Goal: Complete application form: Complete application form

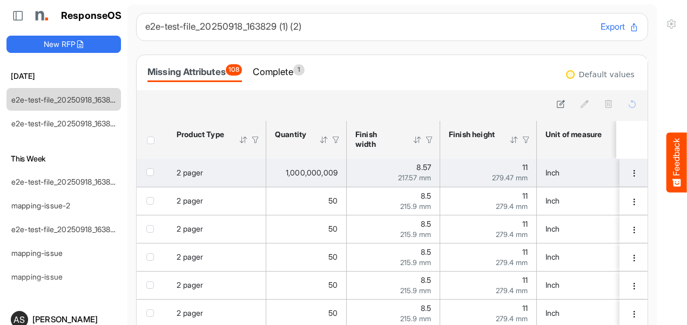
click at [151, 174] on span "checkbox" at bounding box center [150, 173] width 8 height 8
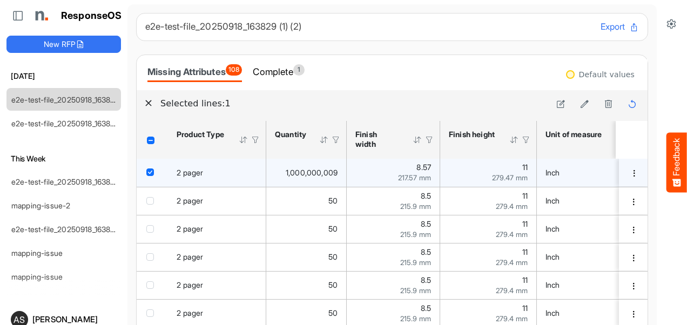
click at [149, 173] on span "checkbox" at bounding box center [150, 173] width 8 height 8
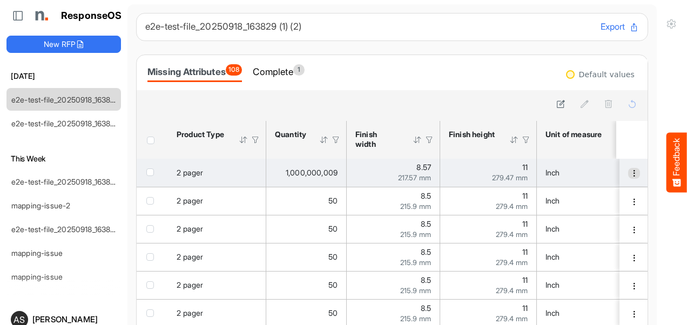
click at [630, 174] on span "dropdownbutton" at bounding box center [634, 174] width 8 height 8
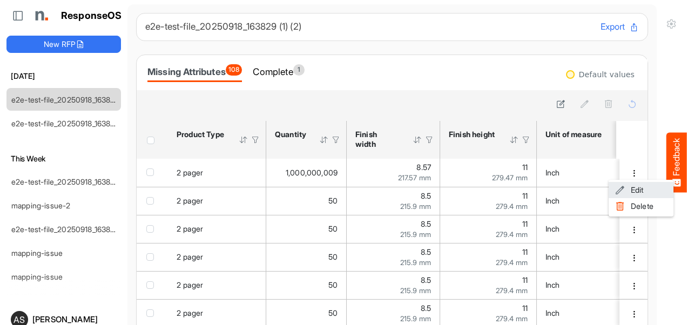
click at [621, 187] on span at bounding box center [620, 190] width 10 height 16
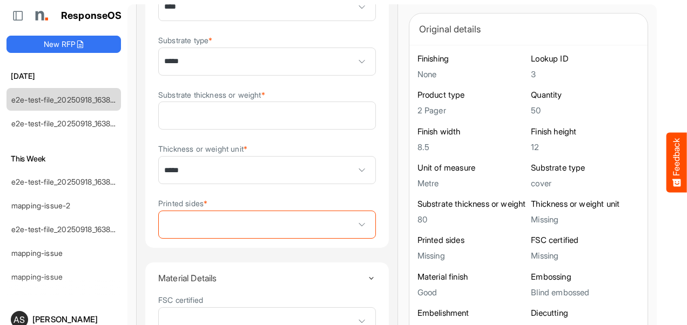
scroll to position [350, 0]
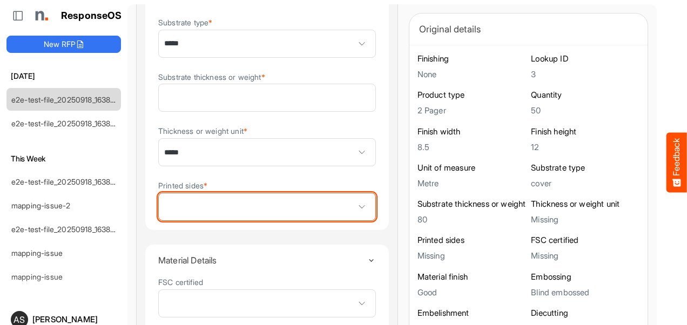
click at [354, 206] on span at bounding box center [362, 207] width 16 height 16
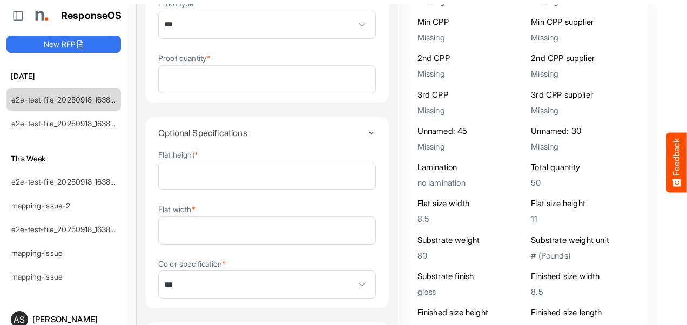
scroll to position [1931, 0]
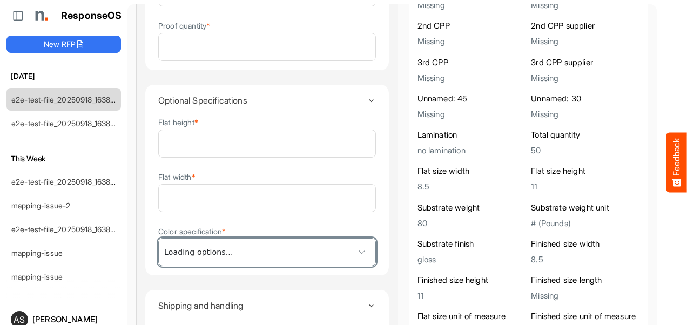
click at [245, 256] on span "***" at bounding box center [267, 252] width 217 height 27
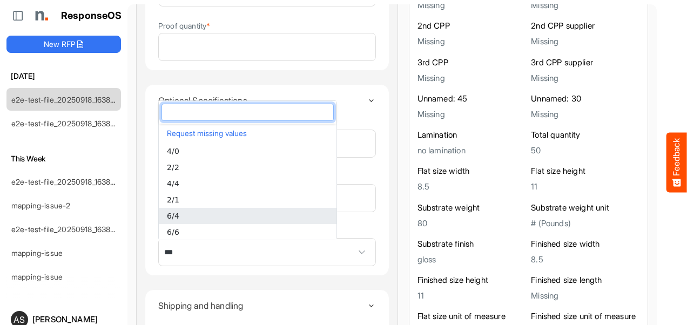
click at [179, 214] on li "6/4" at bounding box center [248, 216] width 178 height 16
type input "***"
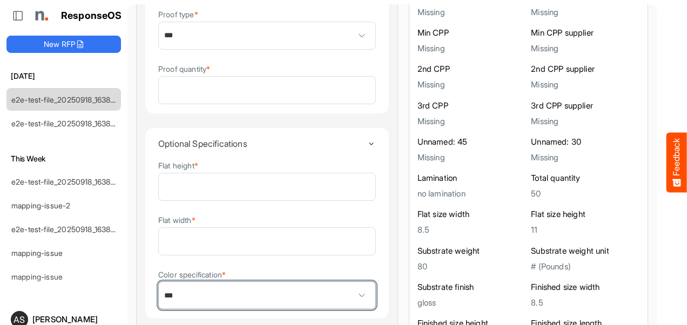
scroll to position [1895, 0]
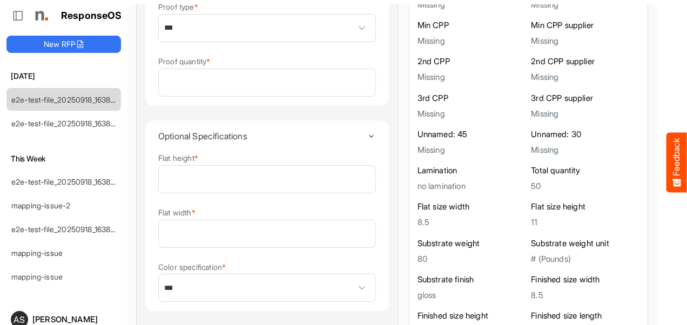
click at [358, 223] on details "Optional Specifications Flat height * ** Flat width * *** Color specification *…" at bounding box center [267, 216] width 245 height 192
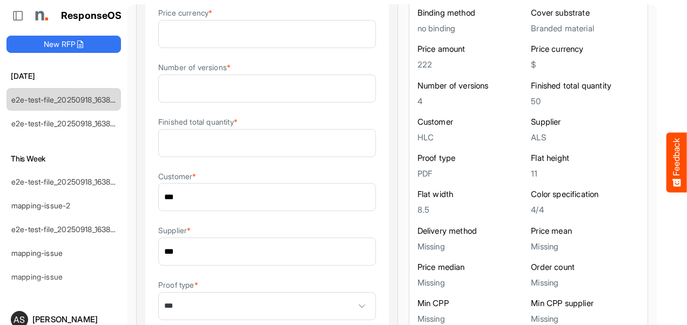
scroll to position [1614, 0]
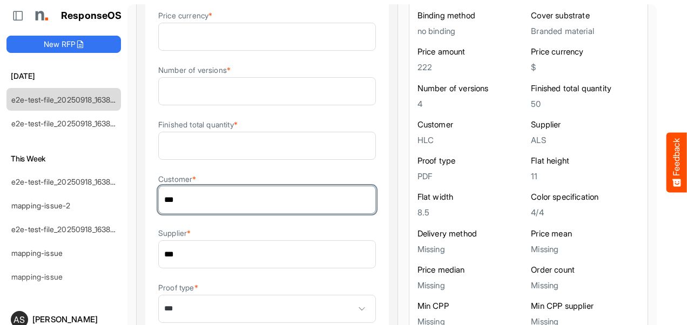
drag, startPoint x: 193, startPoint y: 209, endPoint x: 163, endPoint y: 202, distance: 31.1
click at [163, 202] on input "***" at bounding box center [267, 199] width 217 height 27
type input "***"
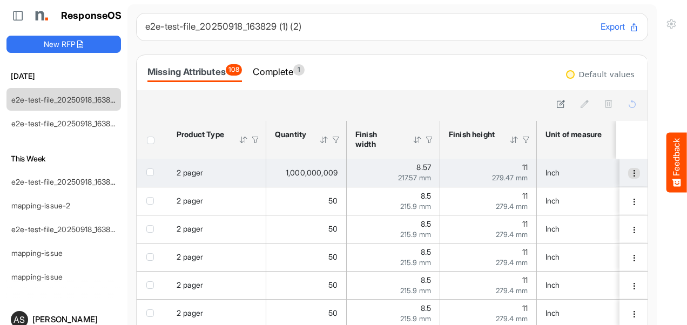
scroll to position [22, 0]
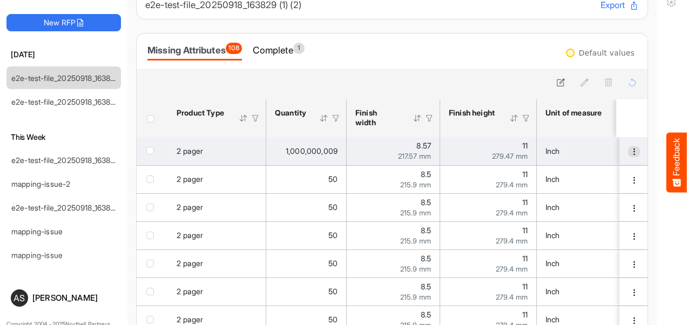
click at [630, 152] on span "dropdownbutton" at bounding box center [634, 152] width 8 height 8
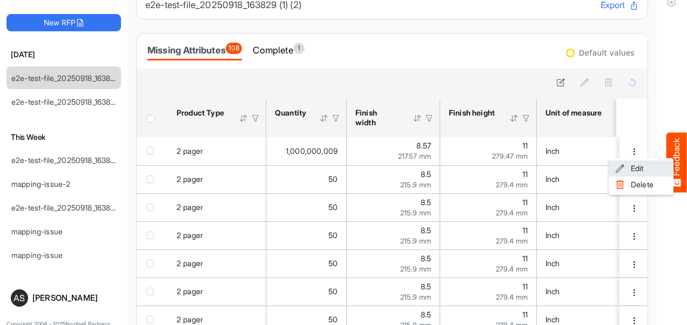
click at [618, 171] on span at bounding box center [620, 168] width 10 height 16
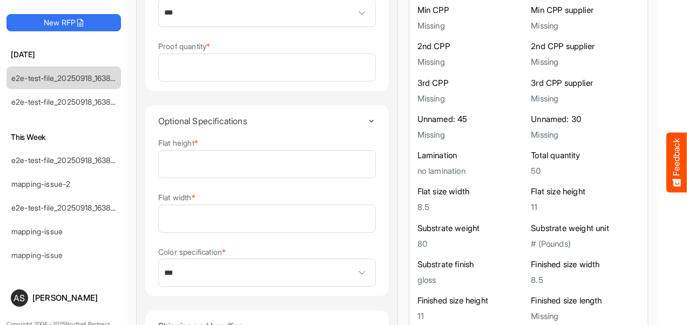
scroll to position [1961, 0]
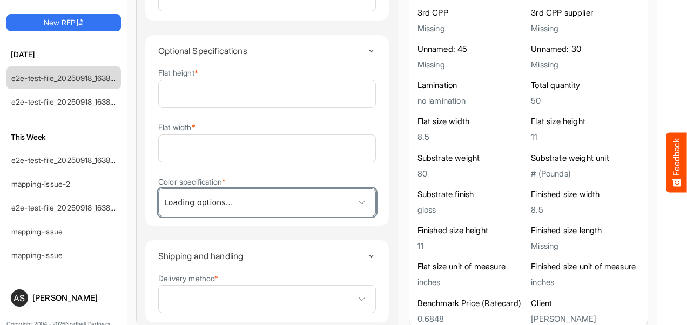
click at [354, 201] on span at bounding box center [362, 202] width 16 height 16
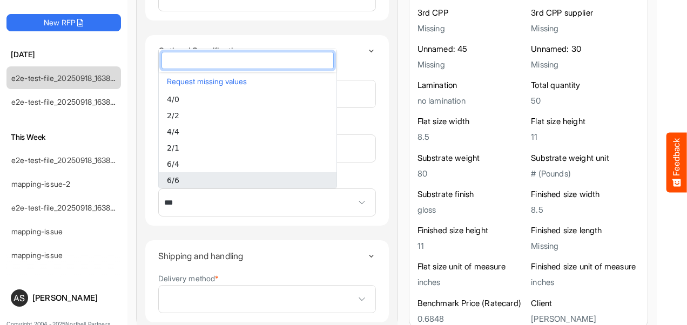
click at [175, 181] on span "6/6" at bounding box center [173, 180] width 12 height 9
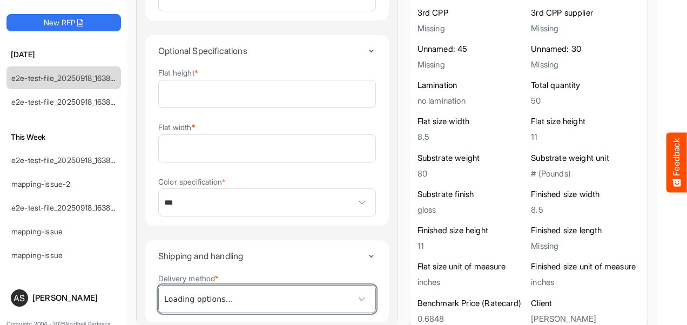
click at [354, 300] on span at bounding box center [362, 299] width 16 height 16
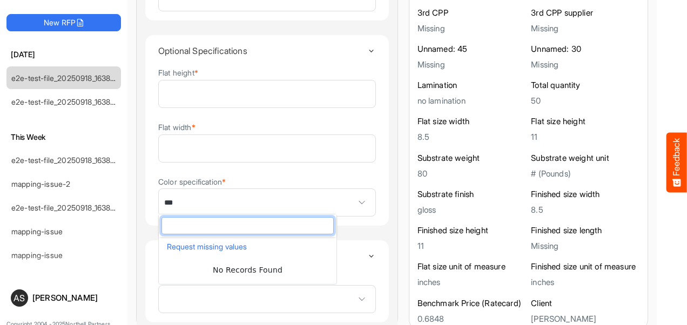
click at [352, 278] on details "Shipping and handling Delivery method *" at bounding box center [267, 281] width 245 height 83
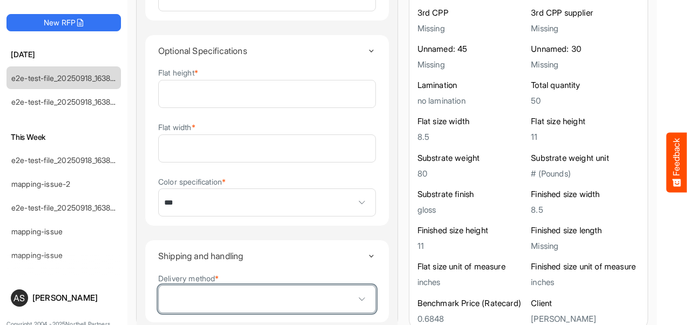
click at [354, 295] on span at bounding box center [362, 299] width 16 height 16
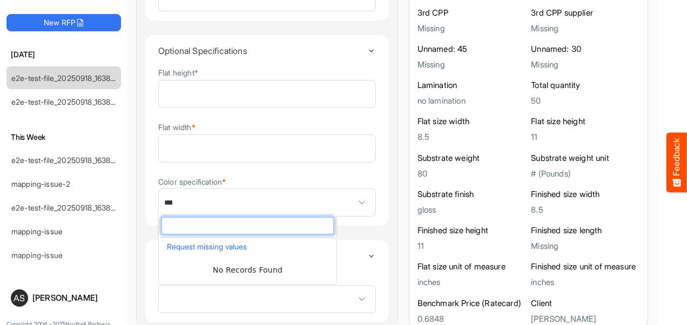
click at [348, 276] on details "Shipping and handling Delivery method *" at bounding box center [267, 281] width 245 height 83
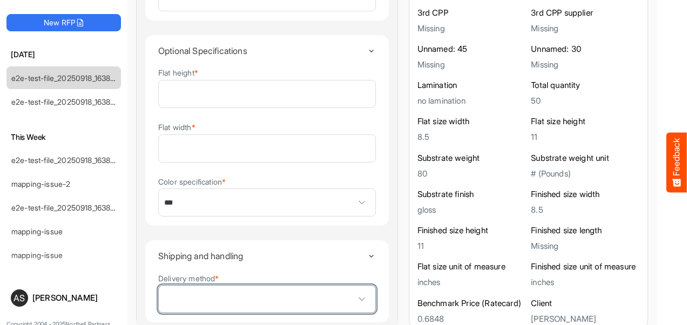
click at [354, 297] on span at bounding box center [362, 299] width 16 height 16
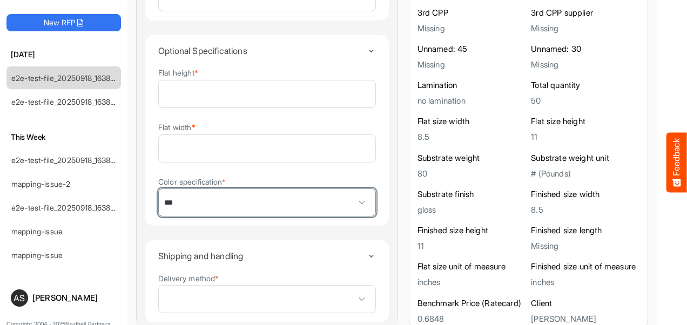
click at [354, 198] on span at bounding box center [362, 202] width 16 height 16
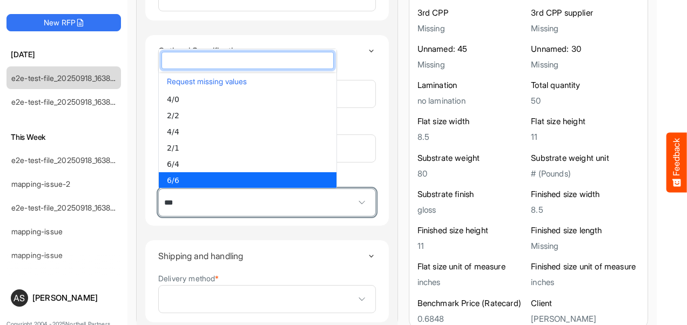
scroll to position [1, 0]
click at [354, 198] on span at bounding box center [362, 202] width 16 height 16
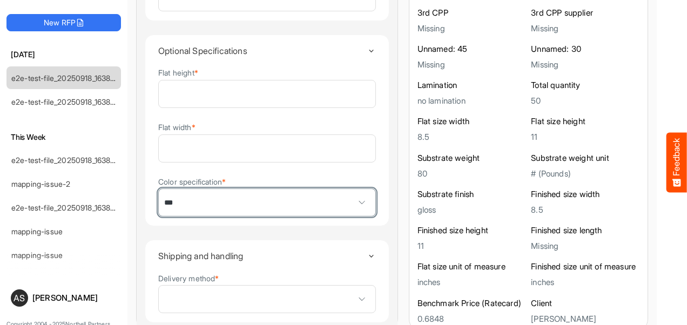
click at [354, 198] on span at bounding box center [362, 202] width 16 height 16
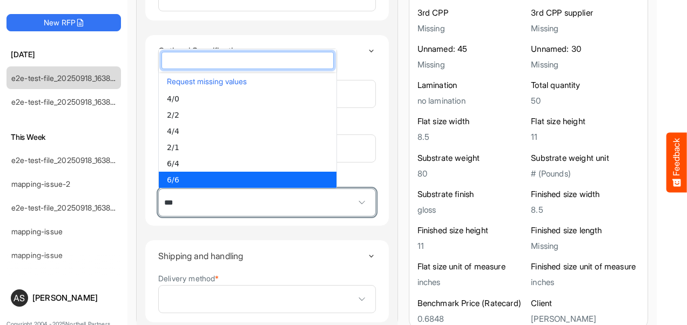
click at [354, 198] on span at bounding box center [362, 202] width 16 height 16
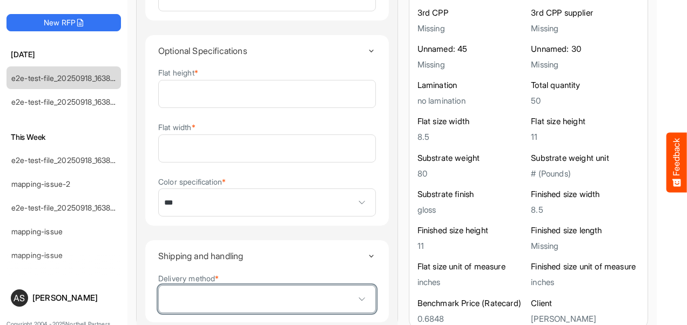
click at [354, 297] on span at bounding box center [362, 299] width 16 height 16
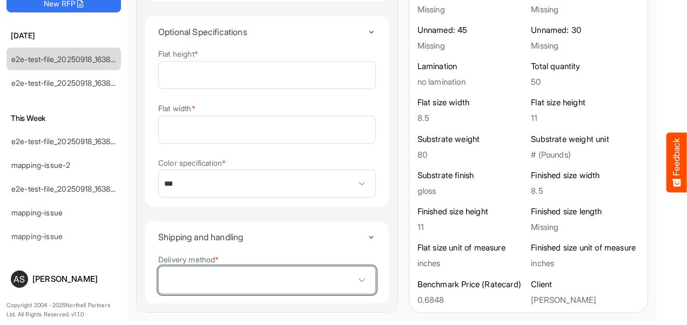
click at [354, 282] on span at bounding box center [362, 280] width 16 height 16
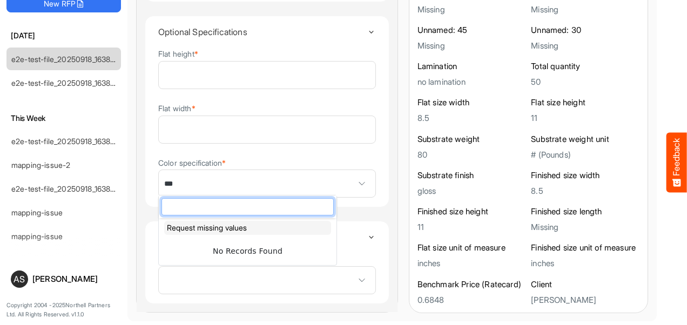
click at [231, 230] on button "Request missing values" at bounding box center [247, 228] width 167 height 14
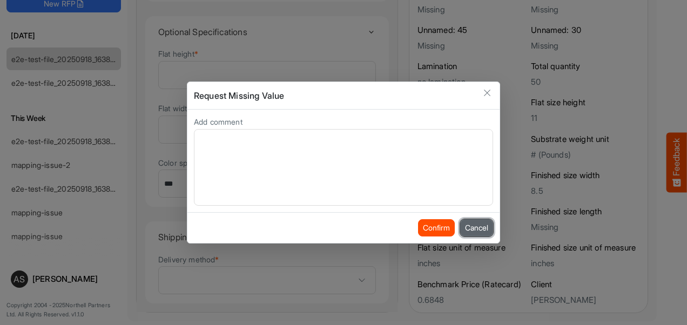
click at [482, 225] on button "Cancel" at bounding box center [476, 227] width 33 height 17
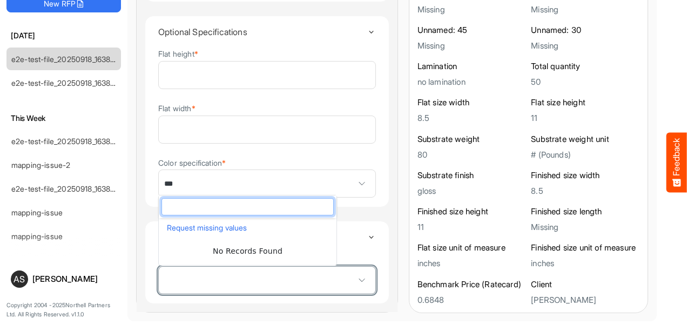
click at [354, 278] on span at bounding box center [362, 280] width 16 height 16
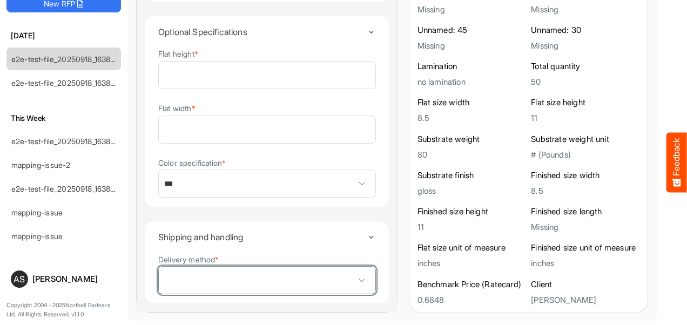
click at [354, 278] on span at bounding box center [362, 280] width 16 height 16
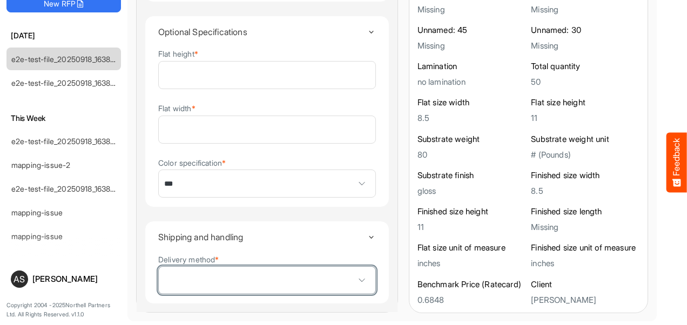
click at [354, 278] on span at bounding box center [362, 280] width 16 height 16
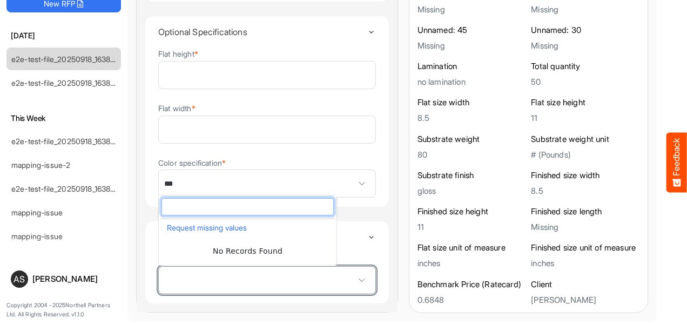
click at [354, 278] on span at bounding box center [362, 280] width 16 height 16
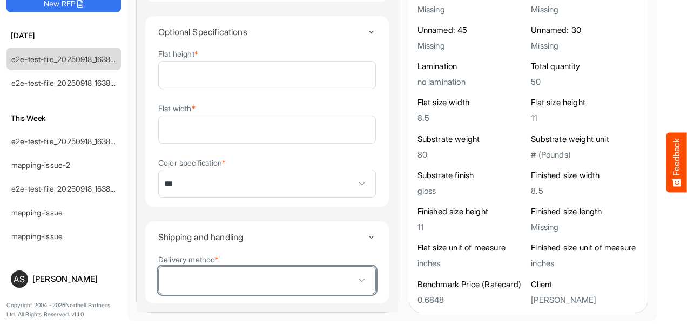
click at [354, 278] on span at bounding box center [362, 280] width 16 height 16
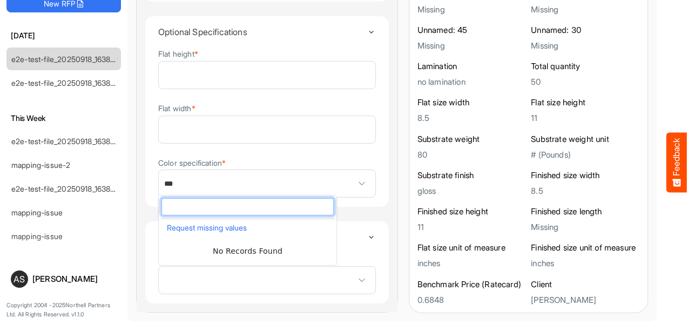
drag, startPoint x: 334, startPoint y: 278, endPoint x: 312, endPoint y: 309, distance: 38.4
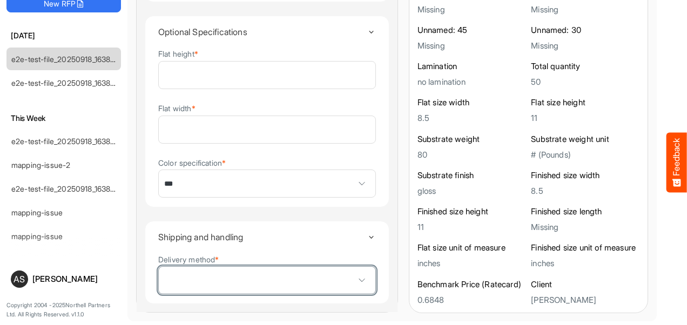
click at [354, 280] on span at bounding box center [362, 280] width 16 height 16
click at [354, 279] on span at bounding box center [362, 280] width 16 height 16
click at [354, 280] on span at bounding box center [362, 280] width 16 height 16
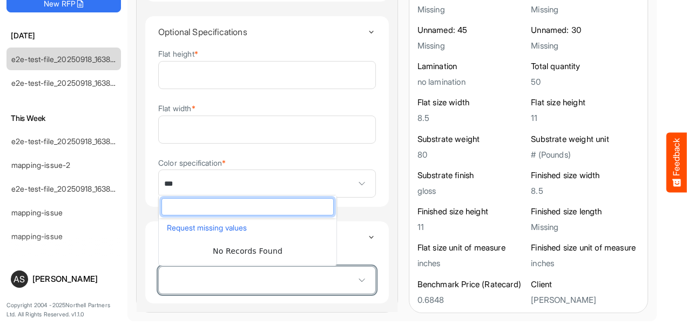
click at [354, 280] on span at bounding box center [362, 280] width 16 height 16
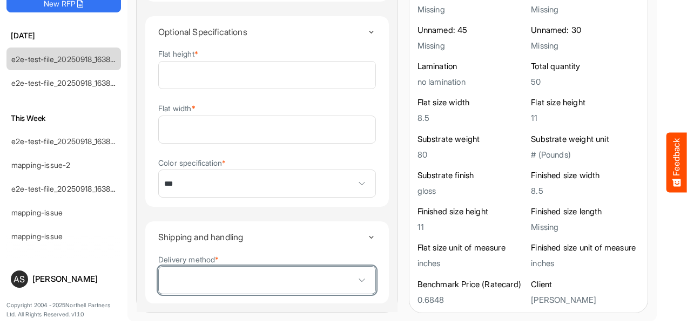
click at [354, 280] on span at bounding box center [362, 280] width 16 height 16
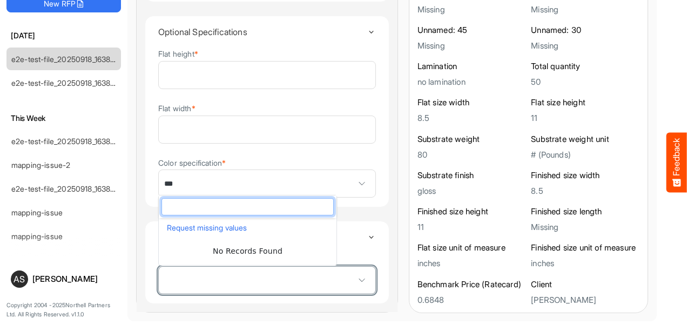
click at [354, 280] on span at bounding box center [362, 280] width 16 height 16
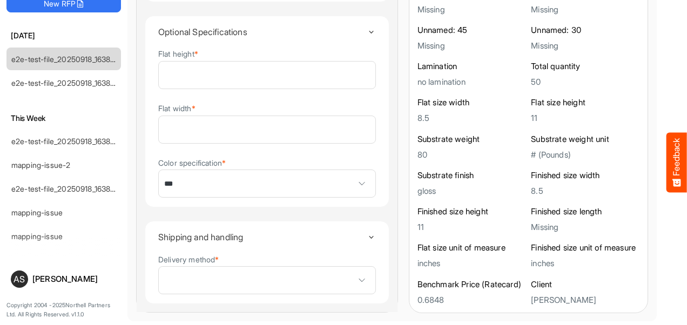
click at [367, 236] on icon "Toggle content" at bounding box center [371, 237] width 8 height 8
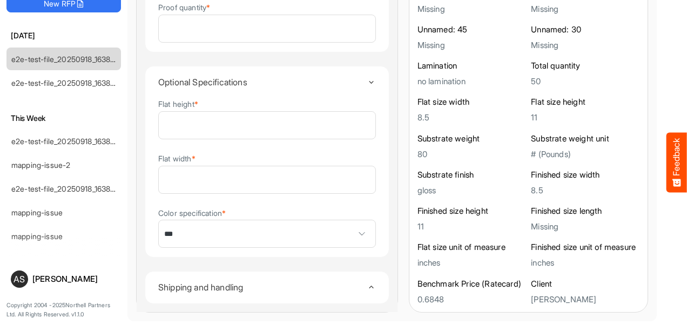
scroll to position [1910, 0]
click at [367, 283] on icon "Toggle content" at bounding box center [371, 287] width 8 height 8
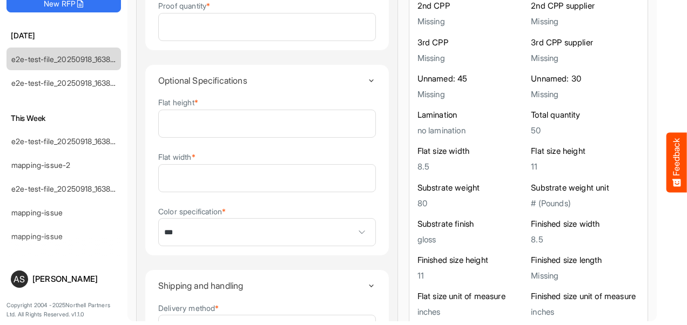
scroll to position [1961, 0]
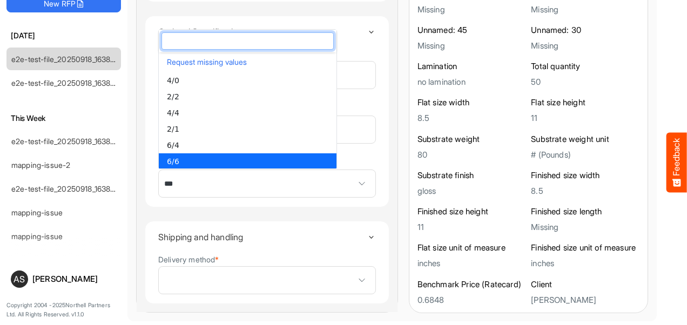
click at [354, 190] on span at bounding box center [362, 184] width 16 height 16
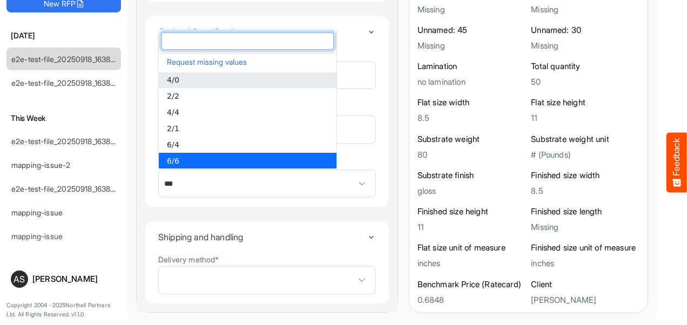
click at [220, 77] on li "4/0" at bounding box center [248, 80] width 178 height 16
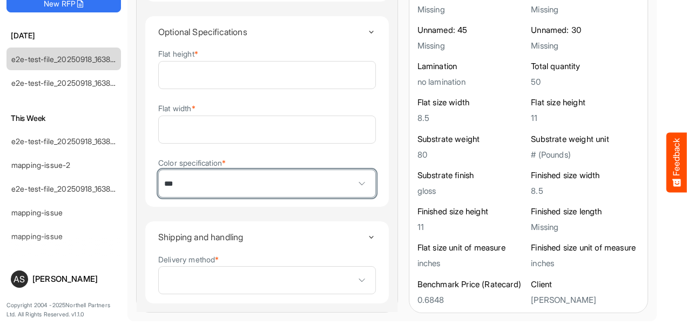
click at [267, 197] on span "***" at bounding box center [267, 183] width 217 height 27
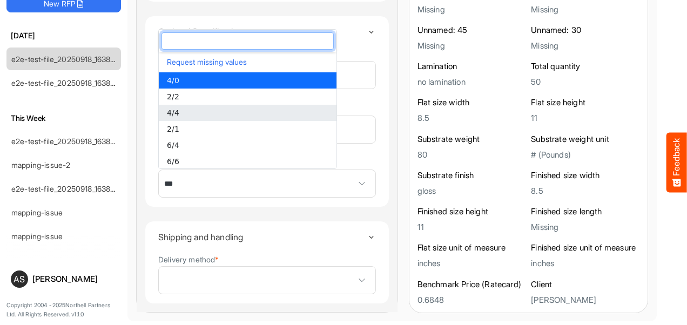
click at [254, 113] on li "4/4" at bounding box center [248, 113] width 178 height 16
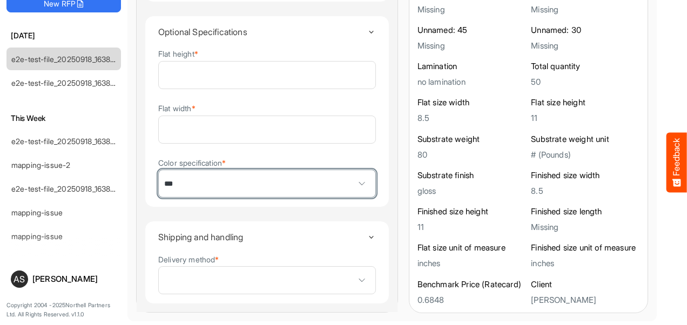
click at [260, 175] on span "***" at bounding box center [267, 183] width 217 height 27
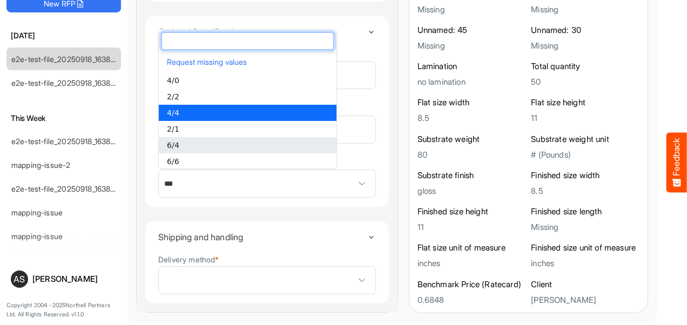
click at [198, 144] on li "6/4" at bounding box center [248, 145] width 178 height 16
type input "***"
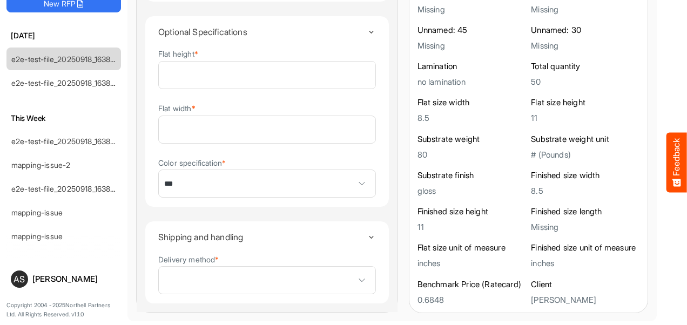
click at [198, 144] on div "Flat height * ** Flat width * *** Color specification * ***" at bounding box center [267, 123] width 218 height 150
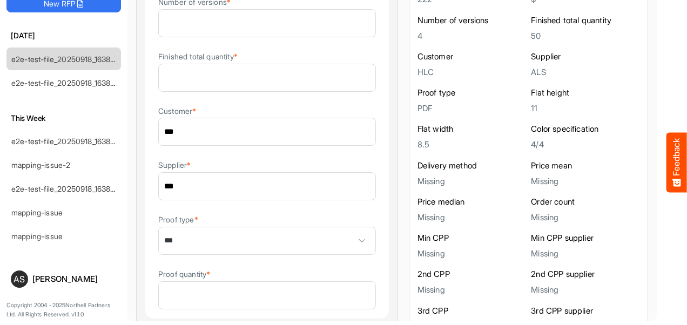
scroll to position [1654, 0]
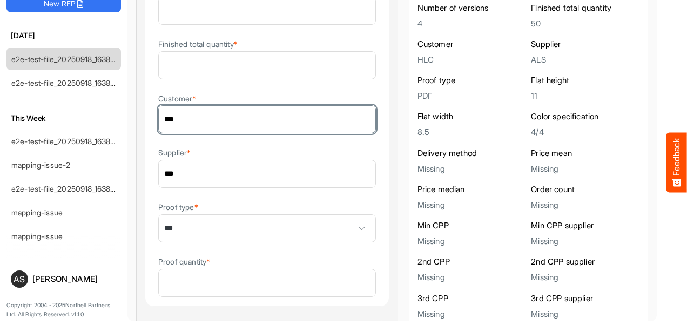
click at [180, 126] on input "***" at bounding box center [267, 119] width 217 height 27
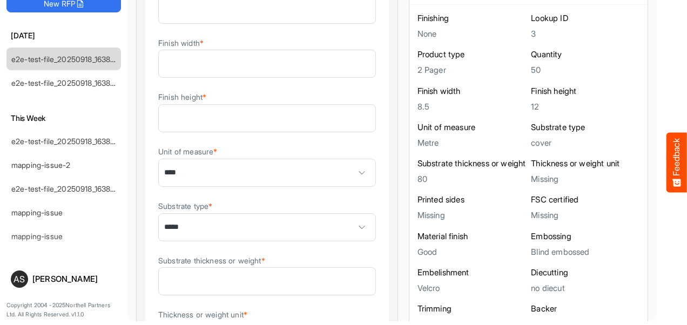
scroll to position [0, 0]
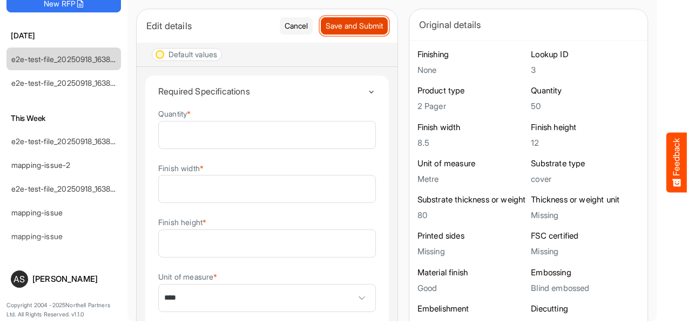
type input "***"
click at [333, 32] on button "Save and Submit" at bounding box center [354, 25] width 67 height 17
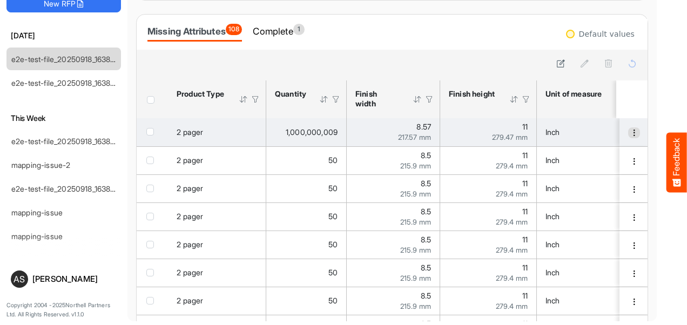
click at [630, 132] on span "dropdownbutton" at bounding box center [634, 133] width 8 height 8
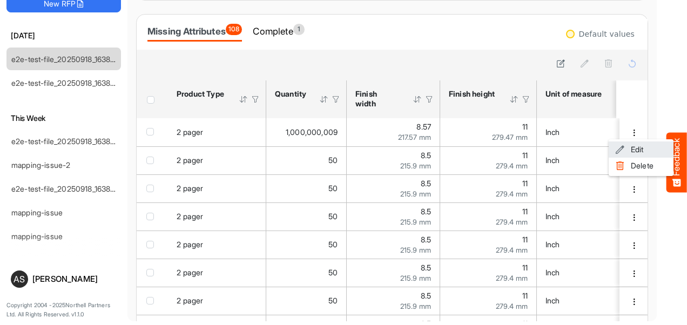
click at [635, 146] on li "Edit" at bounding box center [641, 150] width 65 height 16
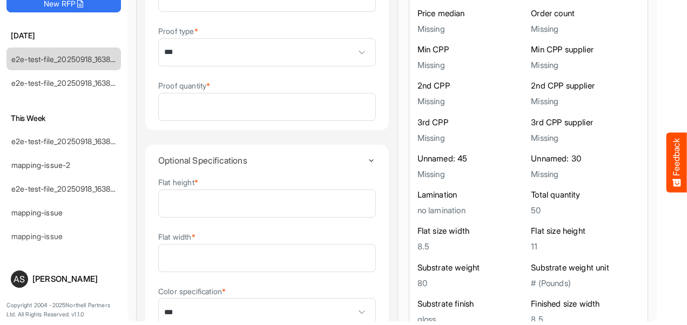
scroll to position [1961, 0]
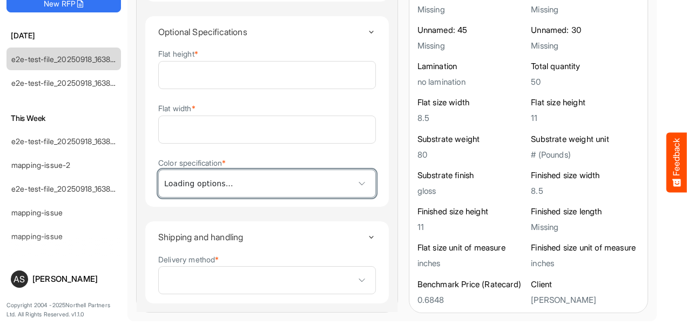
click at [354, 176] on span at bounding box center [362, 184] width 16 height 16
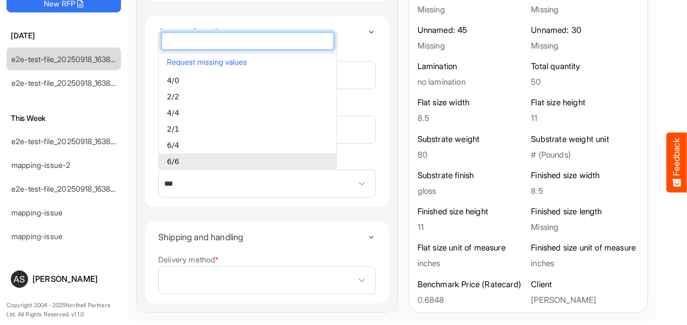
click at [182, 159] on li "6/6" at bounding box center [248, 161] width 178 height 16
type input "***"
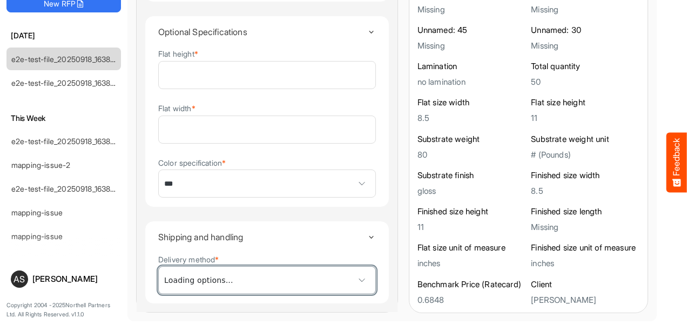
click at [354, 286] on span at bounding box center [362, 280] width 16 height 16
